Goal: Task Accomplishment & Management: Use online tool/utility

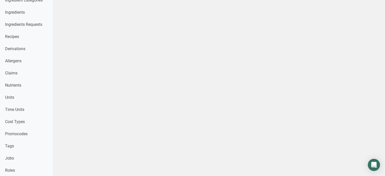
scroll to position [160, 0]
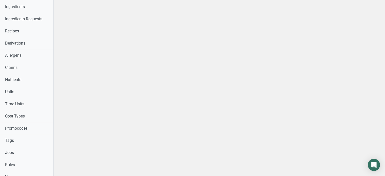
click at [101, 133] on div at bounding box center [219, 72] width 331 height 464
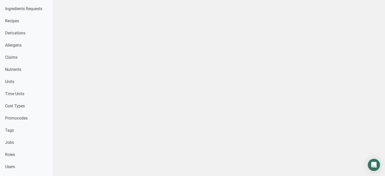
scroll to position [180, 0]
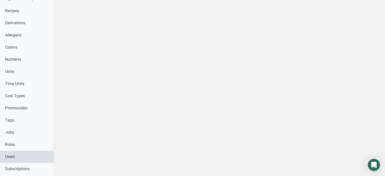
click at [46, 153] on link "Users" at bounding box center [26, 157] width 53 height 12
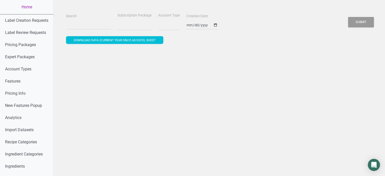
select select
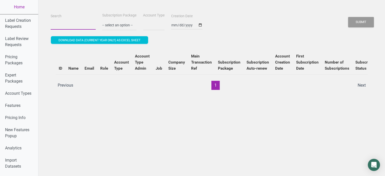
click at [82, 29] on input "Search" at bounding box center [73, 25] width 45 height 9
paste input "xianzhangjane@gmail.com"
type input "xianzhangjane@gmail.com"
select select
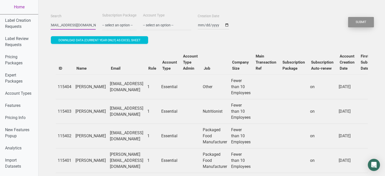
type input "xianzhangjane@gmail.com"
click at [351, 23] on button "Submit" at bounding box center [361, 22] width 26 height 10
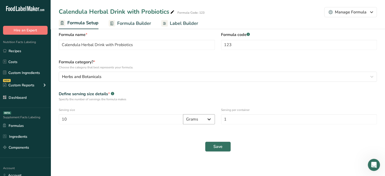
click at [201, 120] on select "Grams Kilograms mg Oz Pound mcg µg" at bounding box center [199, 119] width 32 height 10
click at [95, 40] on input "Calendula Herbal Drink with Probiotics" at bounding box center [137, 45] width 156 height 10
click at [128, 21] on span "Formula Builder" at bounding box center [134, 23] width 34 height 7
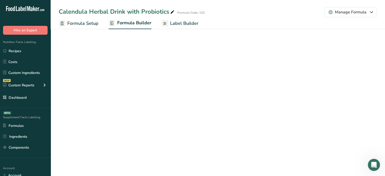
select select "6"
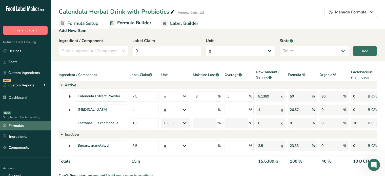
click at [34, 126] on link "Formulas" at bounding box center [25, 126] width 51 height 10
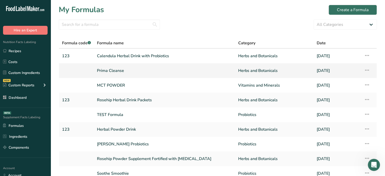
click at [134, 67] on link "Prima Cleanse" at bounding box center [164, 70] width 135 height 11
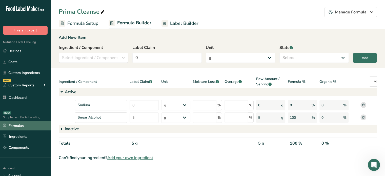
click at [37, 125] on link "Formulas" at bounding box center [25, 126] width 51 height 10
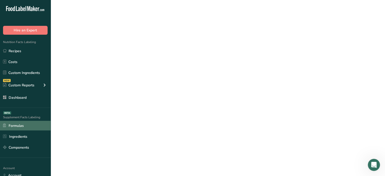
click at [37, 125] on link "Formulas" at bounding box center [25, 126] width 51 height 10
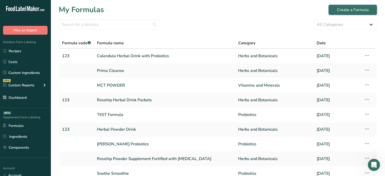
click at [341, 11] on div "Create a Formula" at bounding box center [353, 10] width 32 height 6
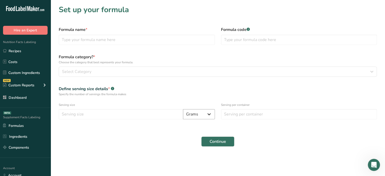
click at [195, 111] on select "Grams Kilograms mg Oz Pound mcg µg" at bounding box center [199, 114] width 32 height 10
click at [200, 100] on div "Serving size Grams Kilograms mg Oz Pound mcg µg" at bounding box center [137, 111] width 162 height 23
click at [202, 110] on select "Grams Kilograms mg Oz Pound mcg µg" at bounding box center [199, 114] width 32 height 10
click at [50, 47] on link "Recipes" at bounding box center [25, 51] width 51 height 10
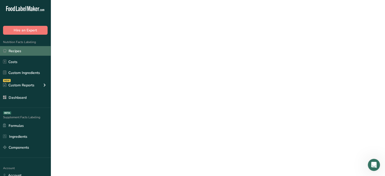
click at [50, 47] on link "Recipes" at bounding box center [25, 51] width 51 height 10
